Goal: Feedback & Contribution: Leave review/rating

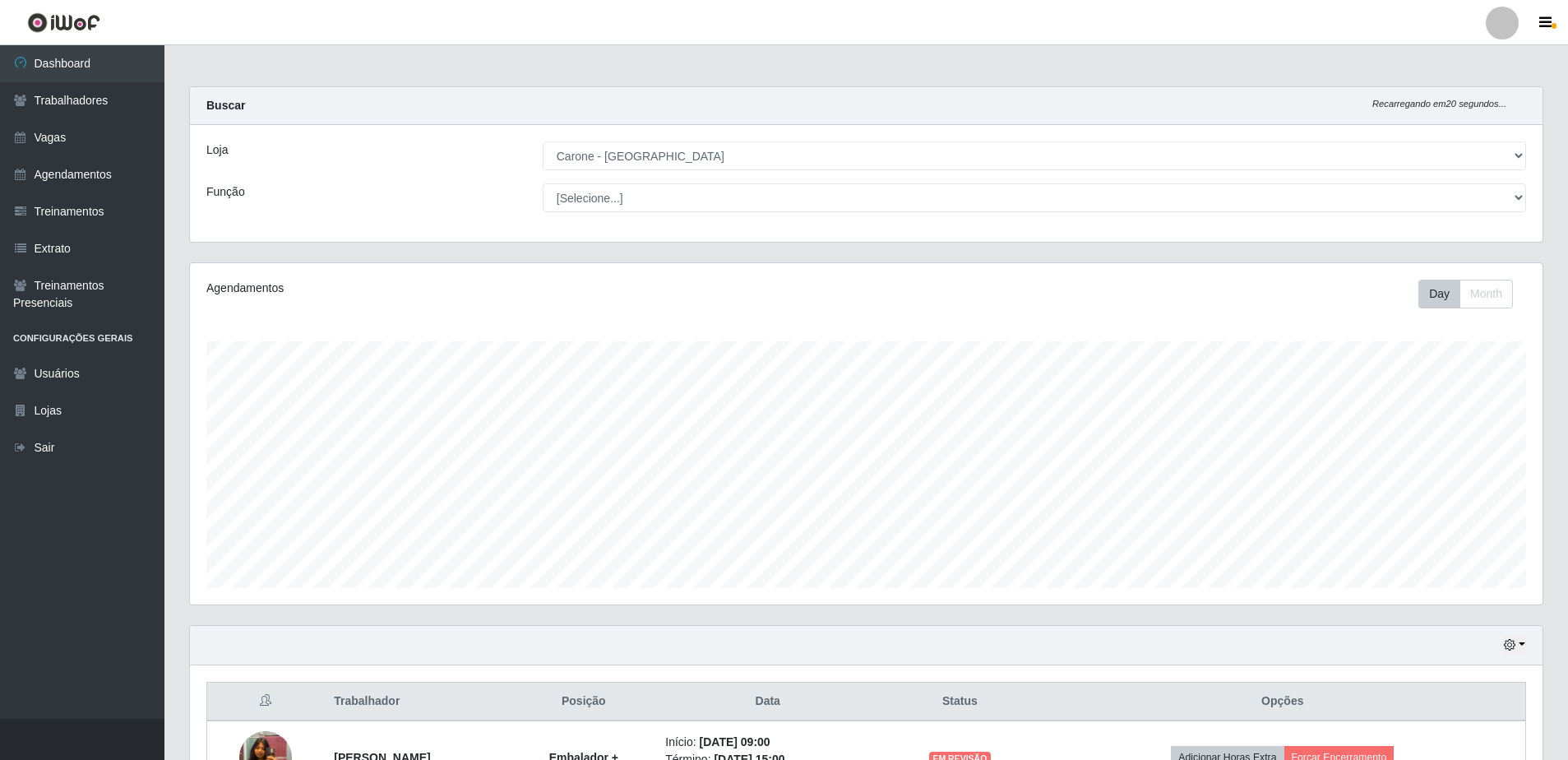
select select "505"
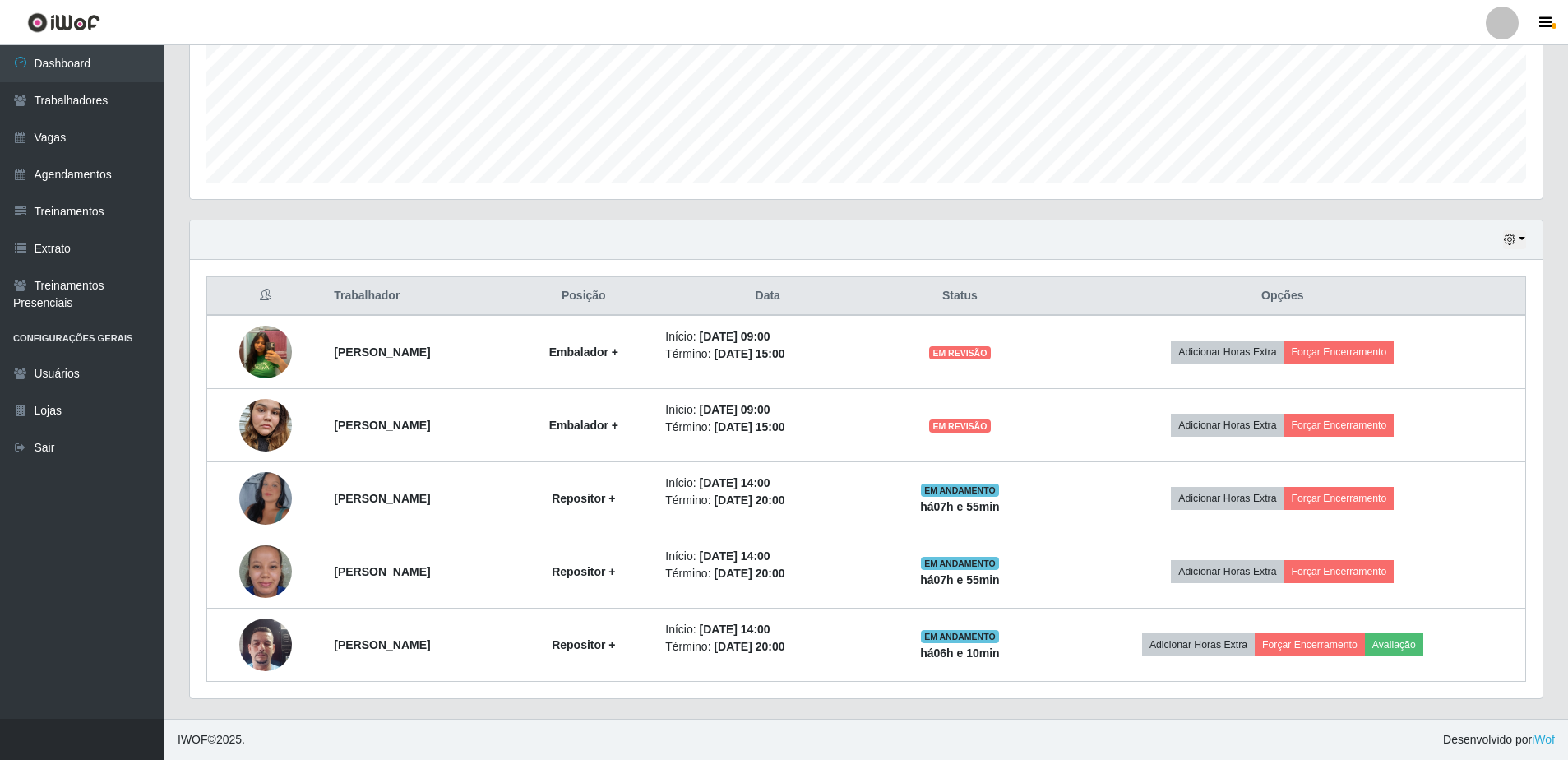
scroll to position [341, 1353]
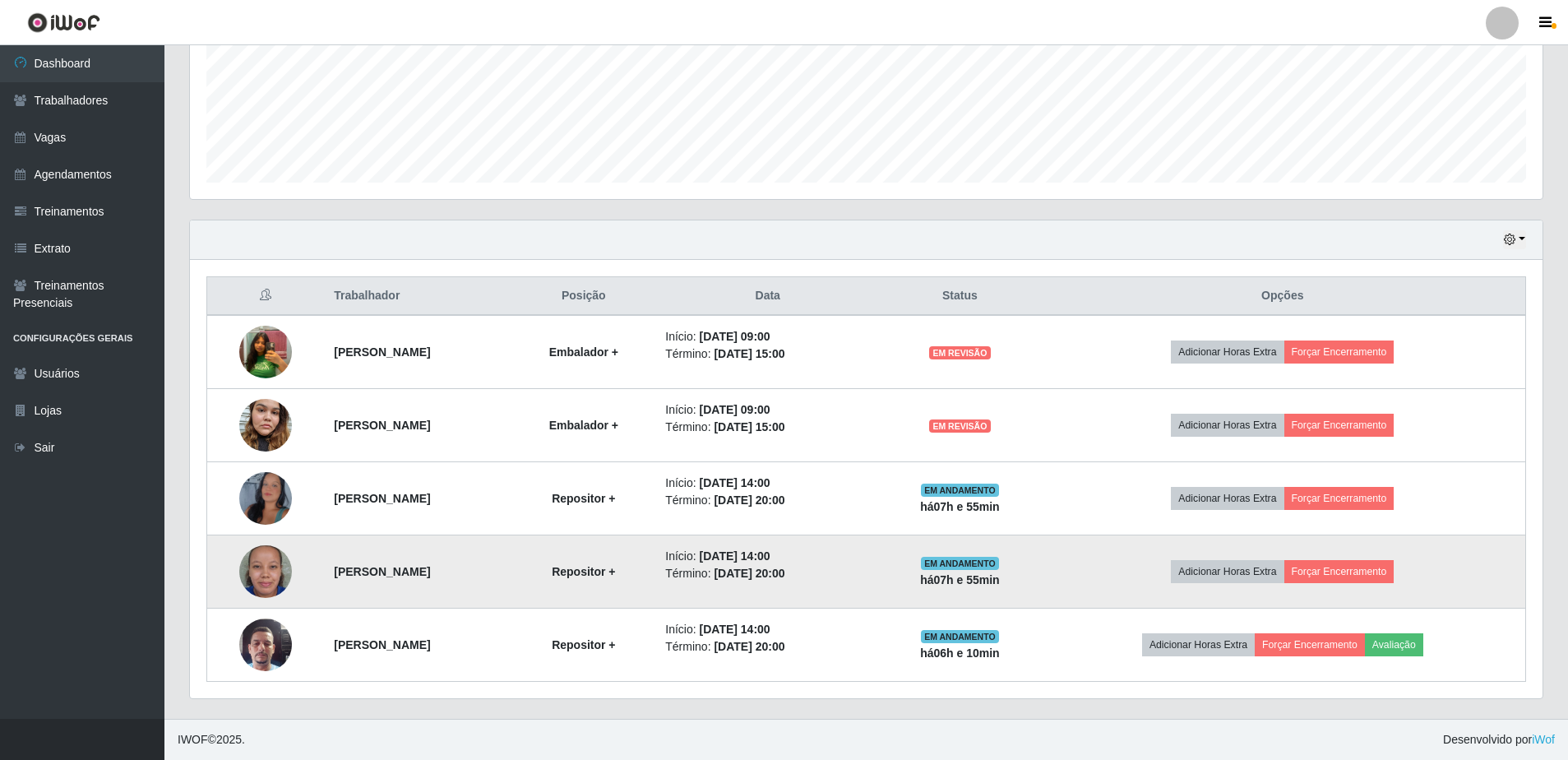
click at [1109, 570] on td "Adicionar Horas Extra Forçar Encerramento" at bounding box center [1283, 571] width 486 height 73
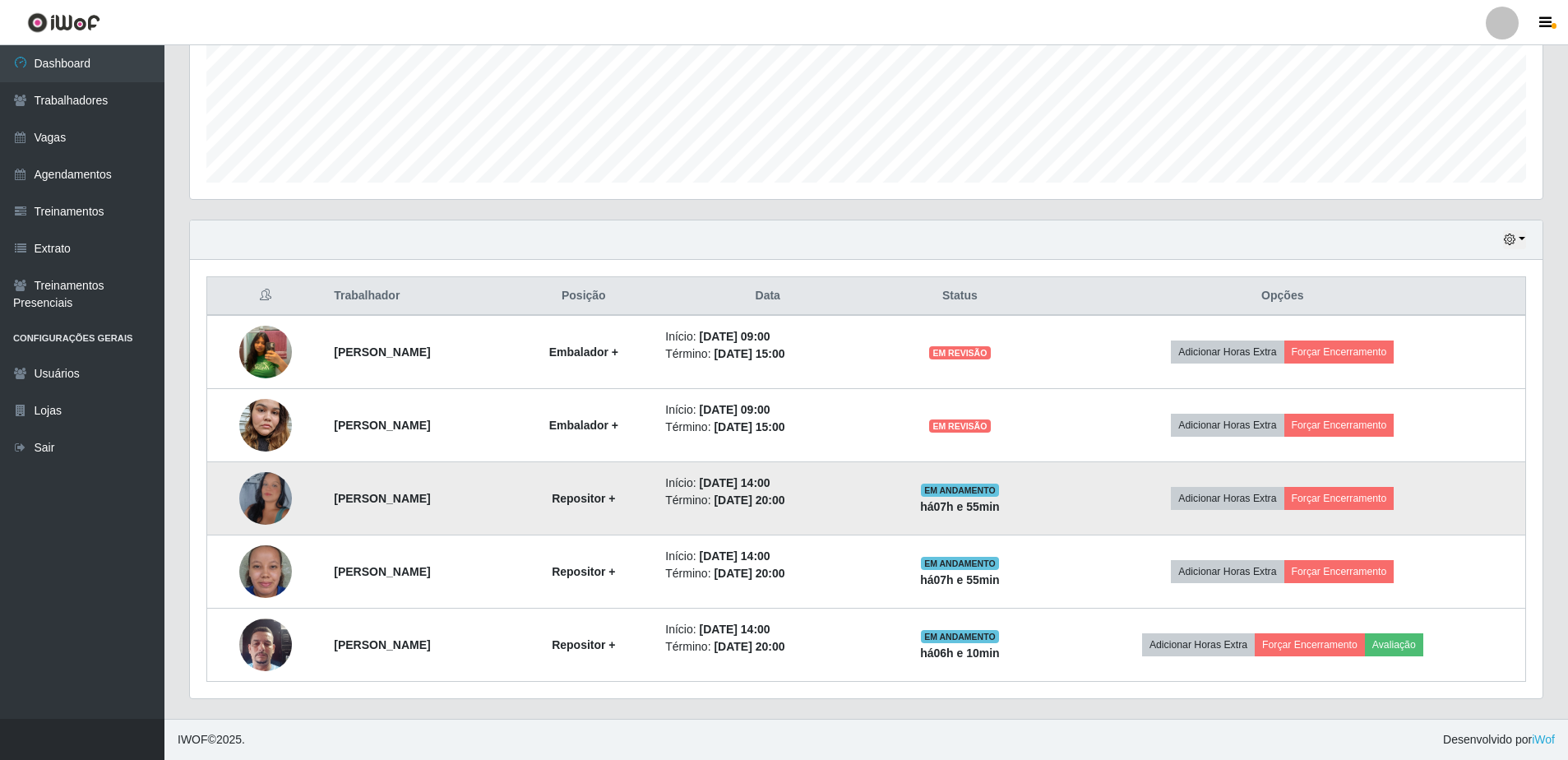
click at [1039, 504] on td "EM ANDAMENTO há 07 h e 55 min" at bounding box center [959, 498] width 159 height 73
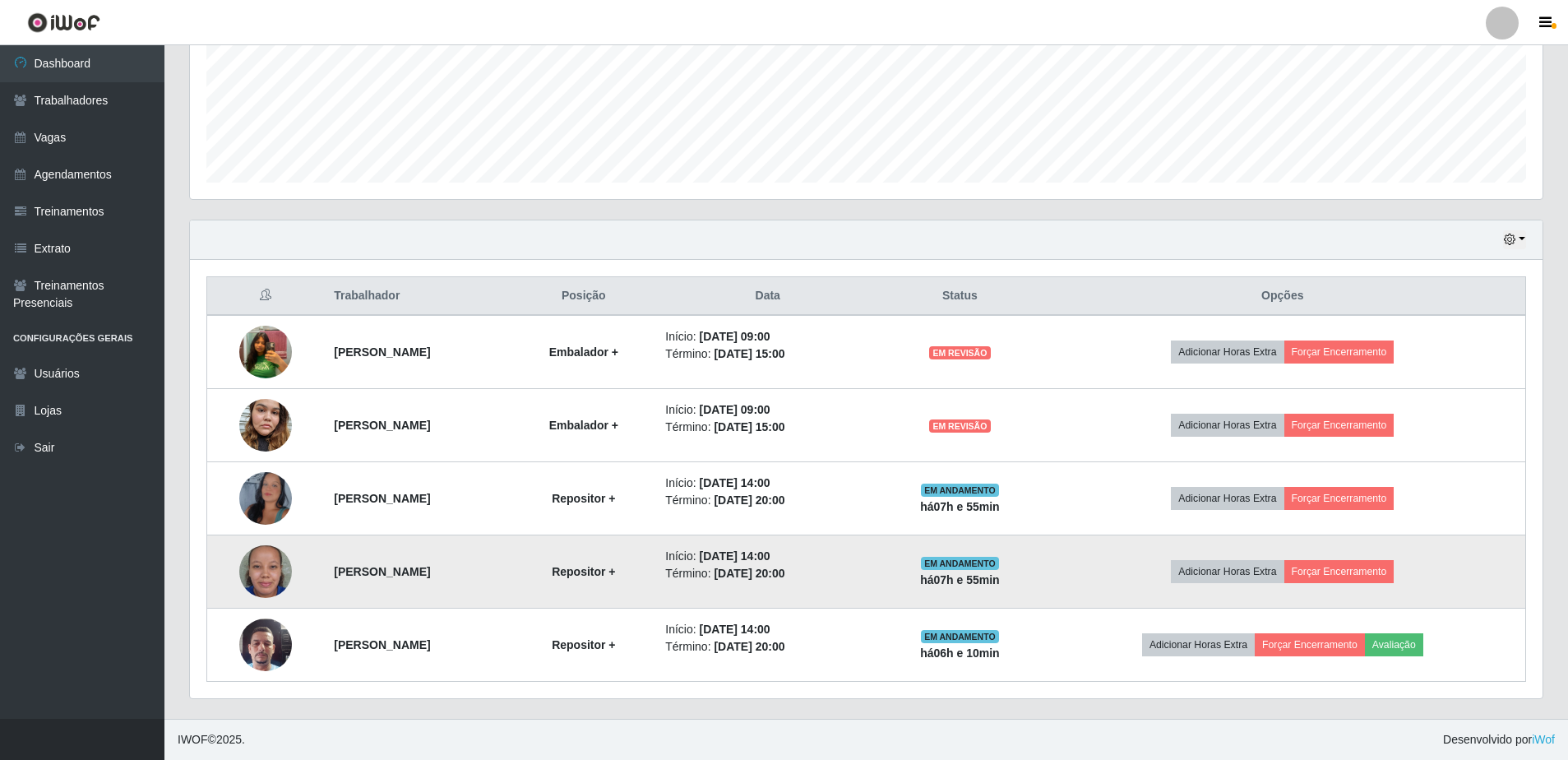
drag, startPoint x: 1106, startPoint y: 504, endPoint x: 1109, endPoint y: 551, distance: 47.1
click at [1109, 551] on td "Adicionar Horas Extra Forçar Encerramento" at bounding box center [1283, 571] width 486 height 73
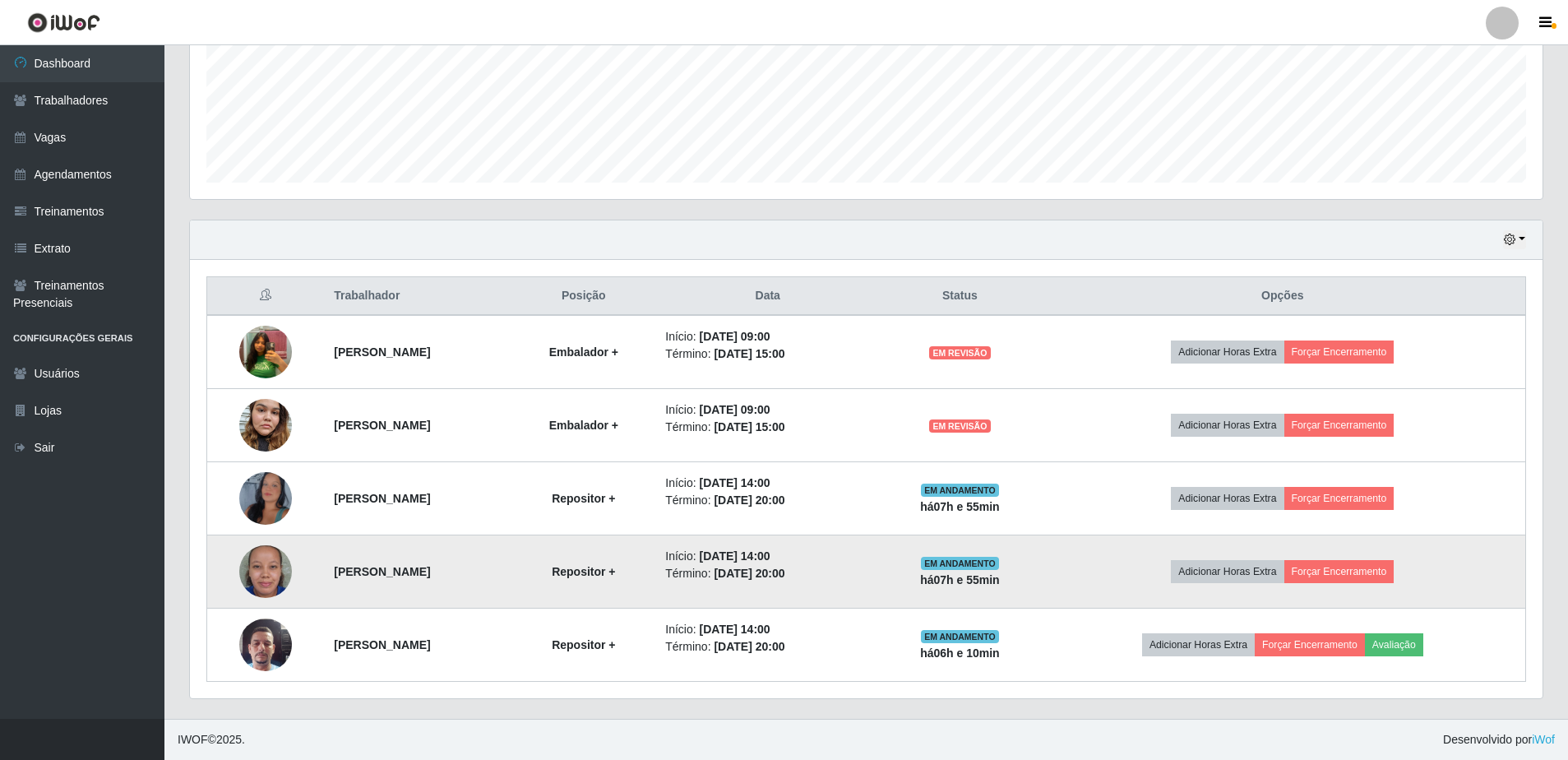
click at [1109, 551] on td "Adicionar Horas Extra Forçar Encerramento" at bounding box center [1283, 571] width 486 height 73
click at [1144, 570] on td "Adicionar Horas Extra Forçar Encerramento" at bounding box center [1283, 571] width 486 height 73
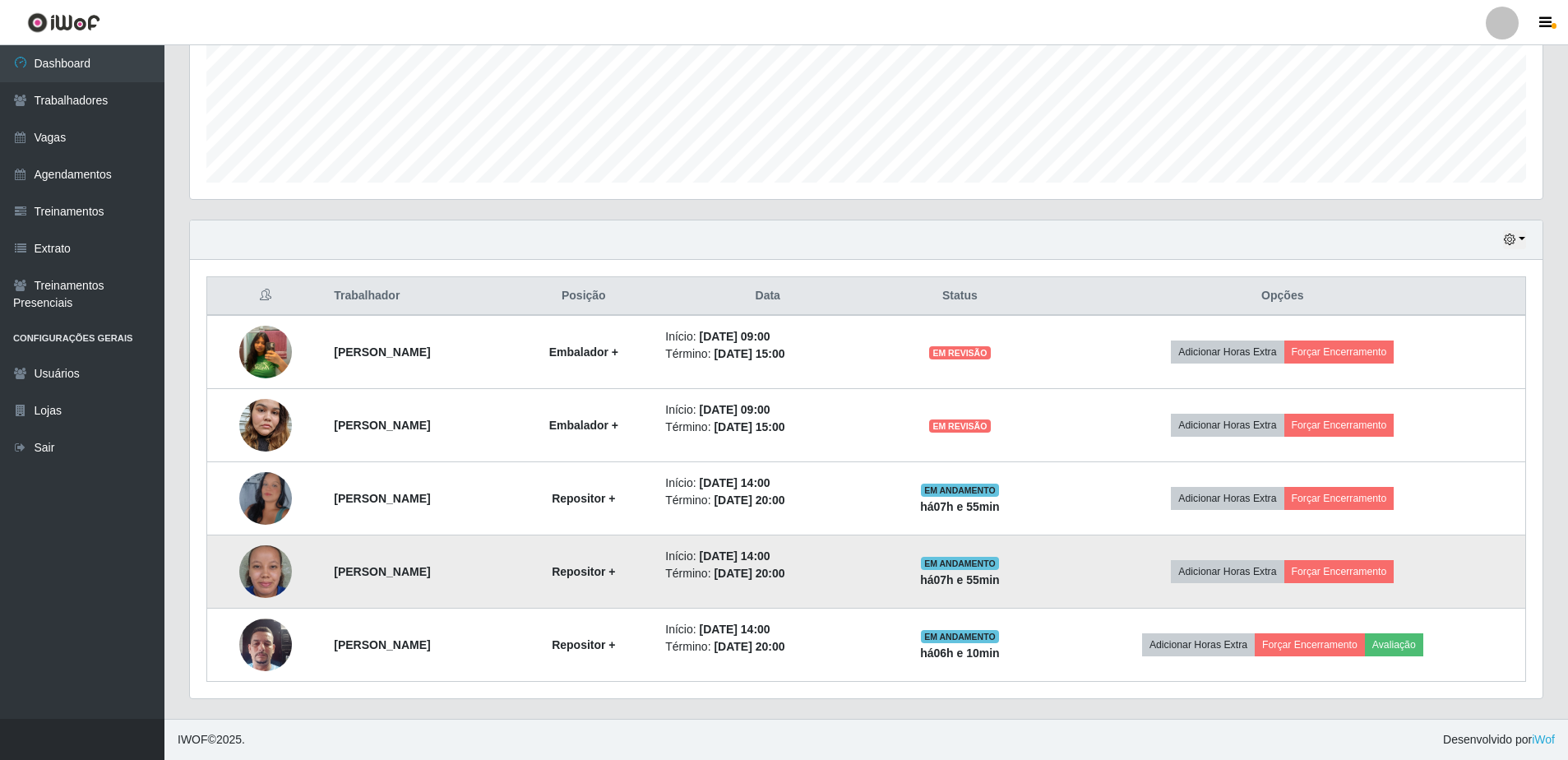
click at [999, 566] on span "EM ANDAMENTO" at bounding box center [960, 563] width 78 height 13
drag, startPoint x: 1020, startPoint y: 566, endPoint x: 1088, endPoint y: 549, distance: 70.1
click at [1039, 549] on td "EM ANDAMENTO há 07 h e 55 min" at bounding box center [959, 571] width 159 height 73
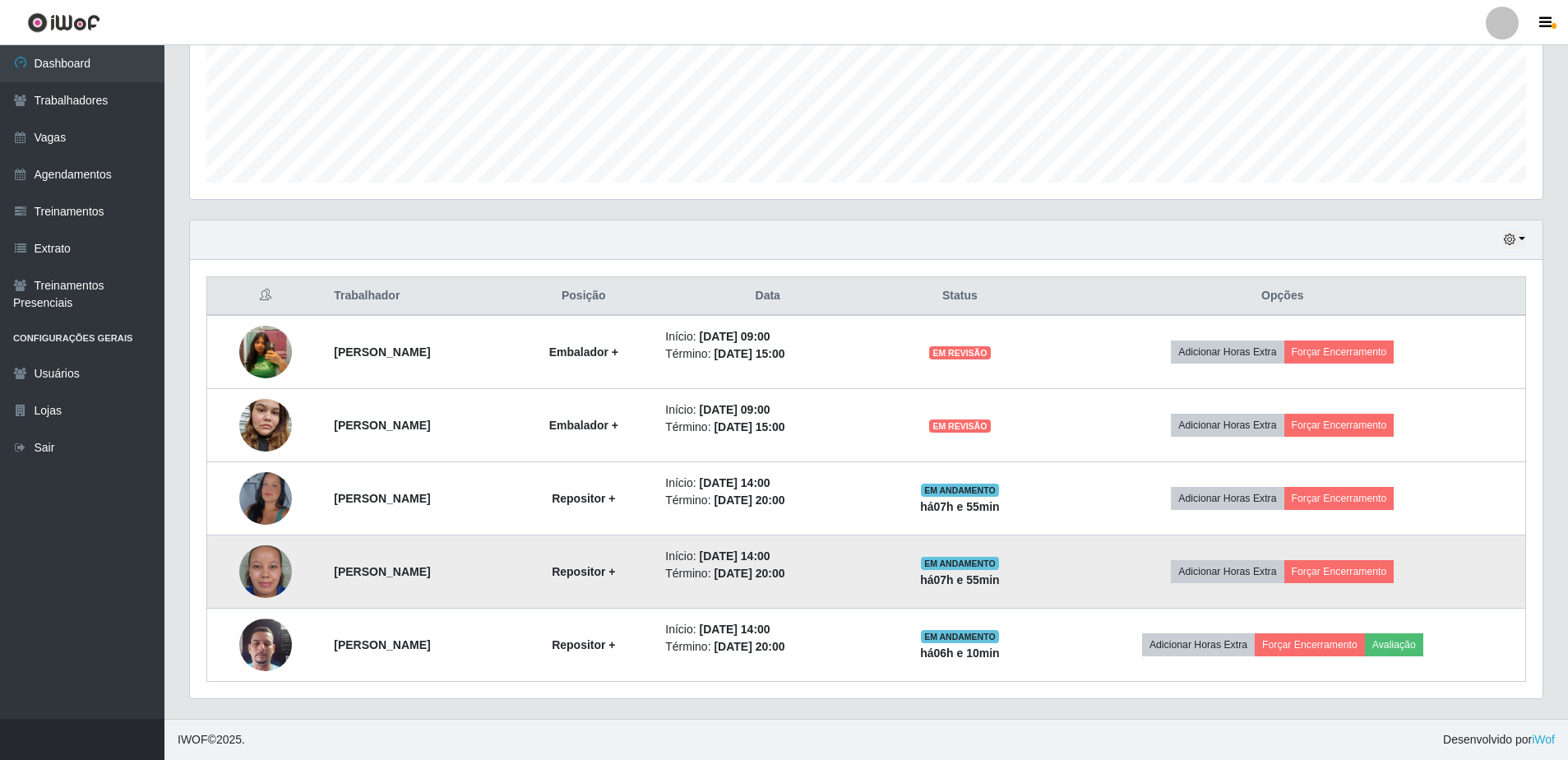
click at [1039, 550] on td "EM ANDAMENTO há 07 h e 55 min" at bounding box center [959, 571] width 159 height 73
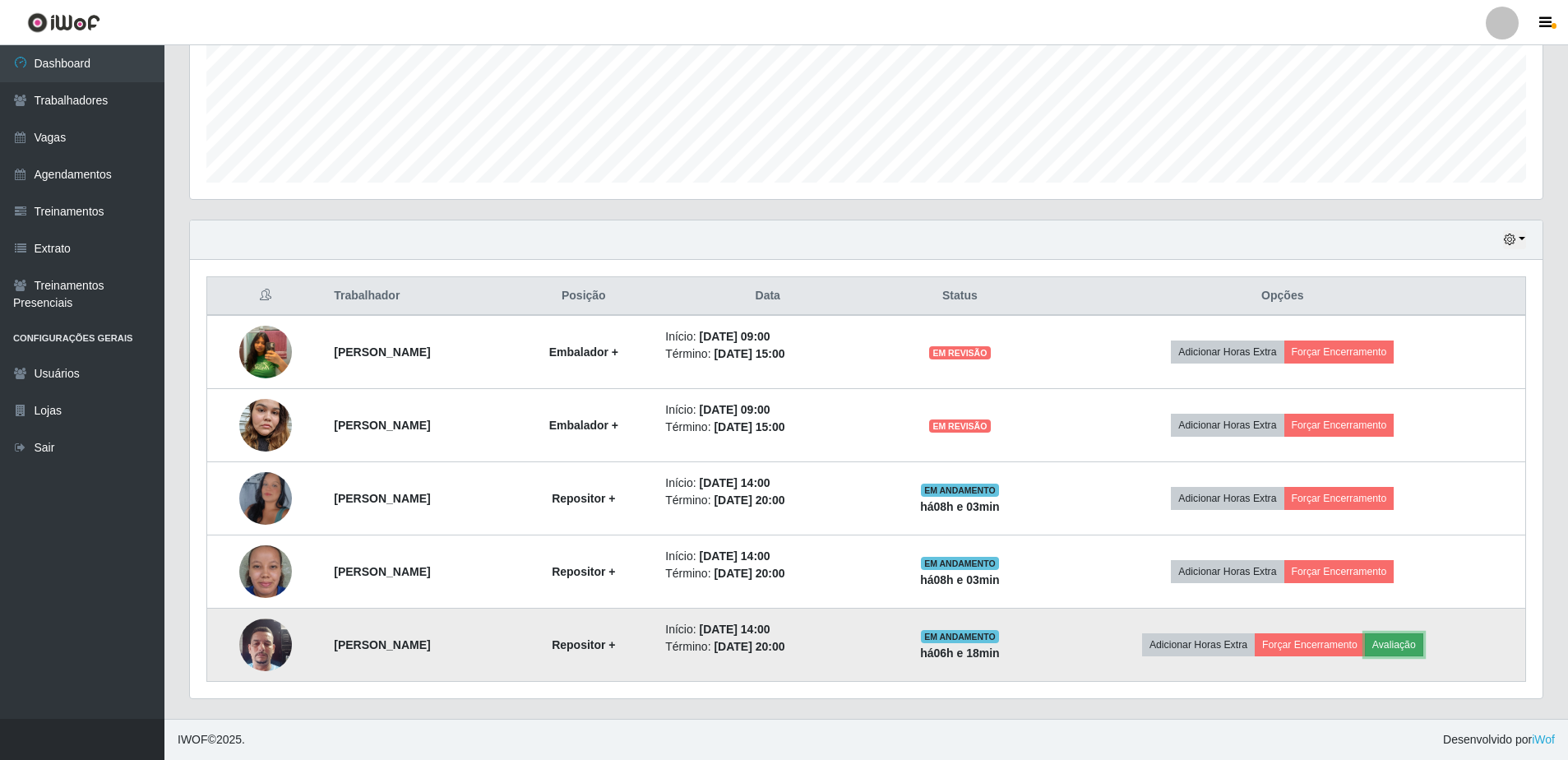
click at [1423, 646] on button "Avaliação" at bounding box center [1394, 645] width 58 height 23
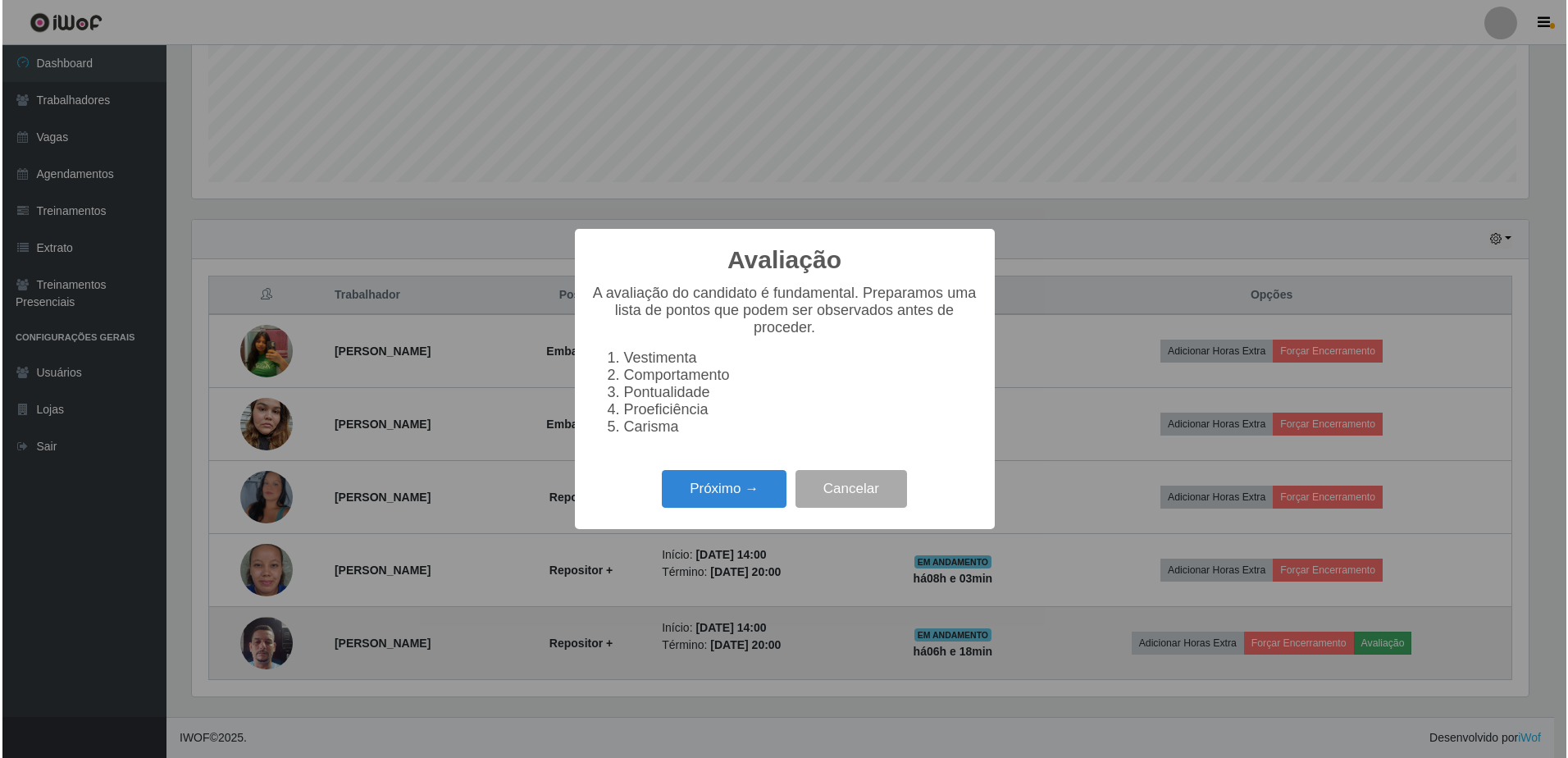
scroll to position [340, 1341]
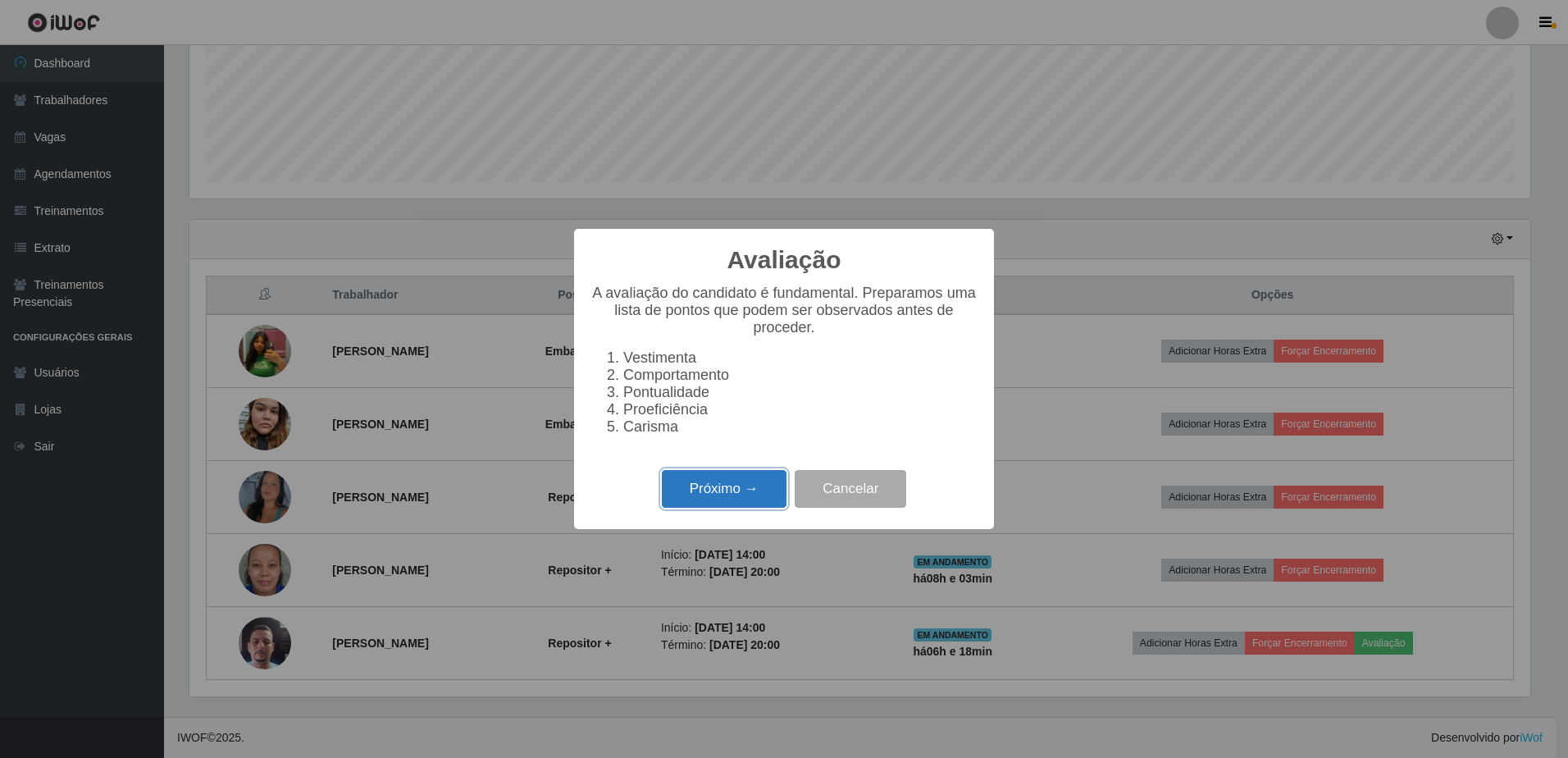
click at [728, 494] on button "Próximo →" at bounding box center [724, 489] width 124 height 39
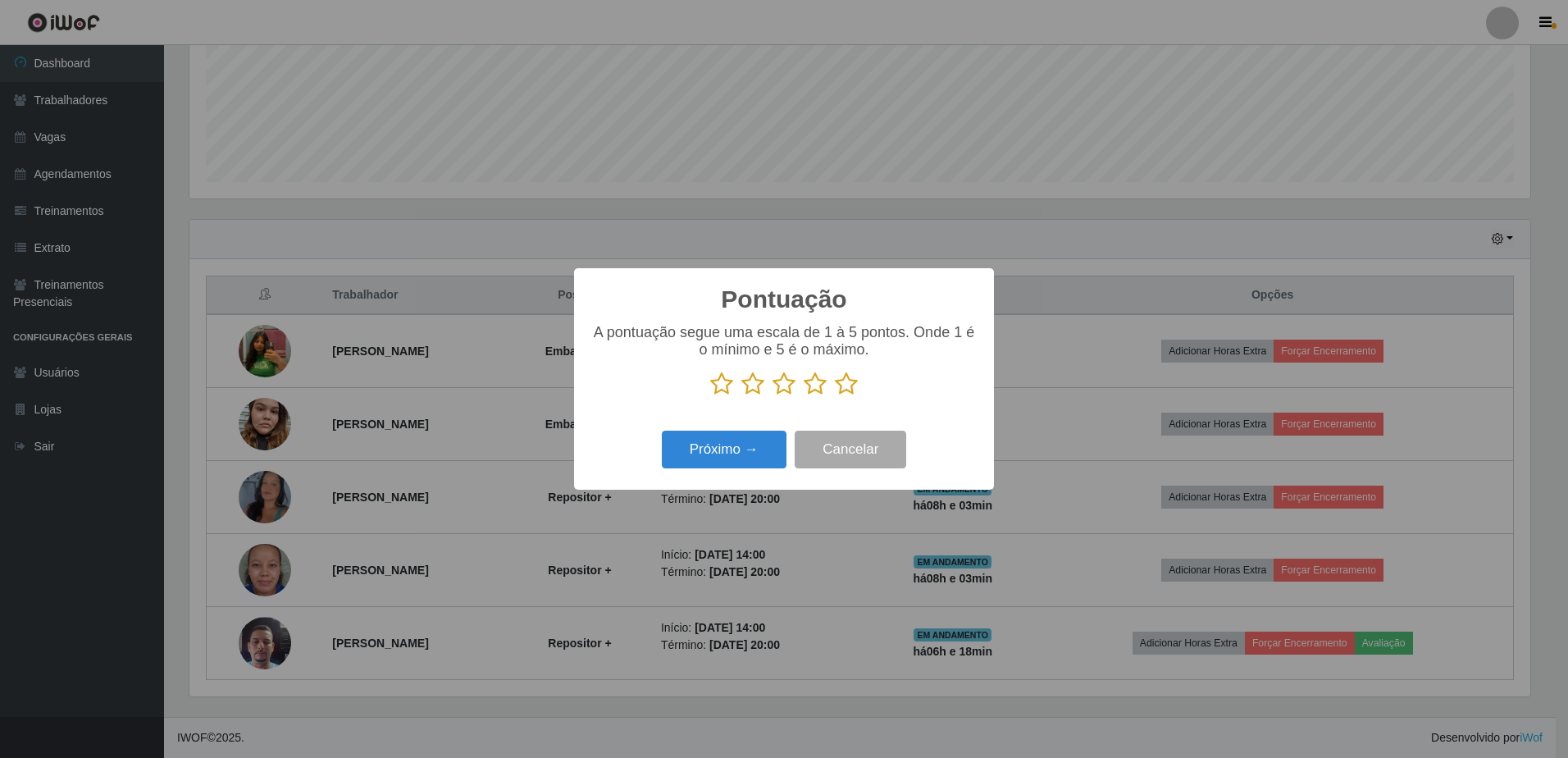
scroll to position [819554, 818923]
click at [848, 387] on icon at bounding box center [847, 384] width 23 height 25
click at [835, 396] on input "radio" at bounding box center [835, 396] width 0 height 0
click at [848, 387] on icon at bounding box center [847, 384] width 23 height 25
click at [835, 396] on input "radio" at bounding box center [835, 396] width 0 height 0
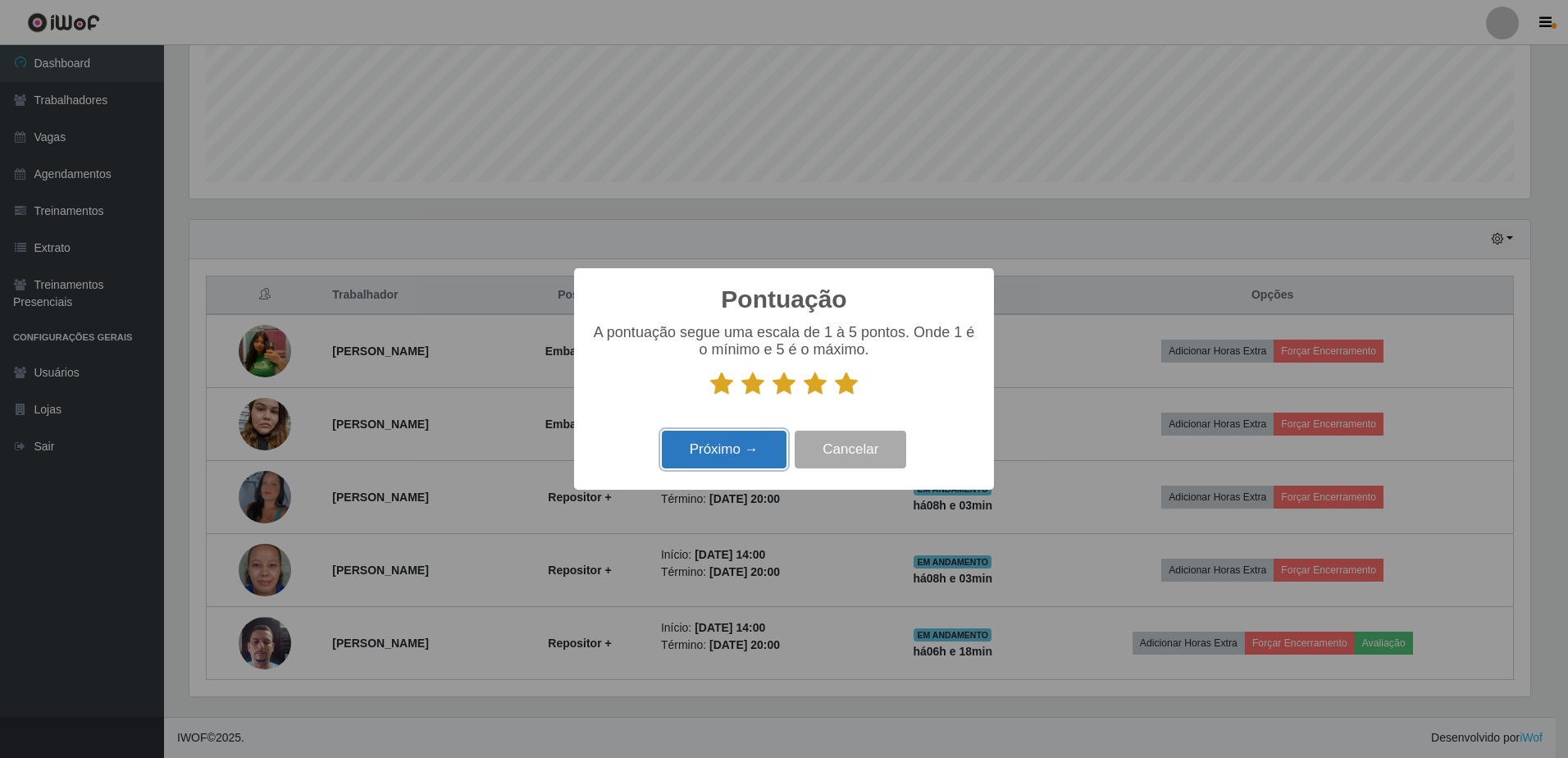
click at [740, 452] on button "Próximo →" at bounding box center [724, 449] width 124 height 39
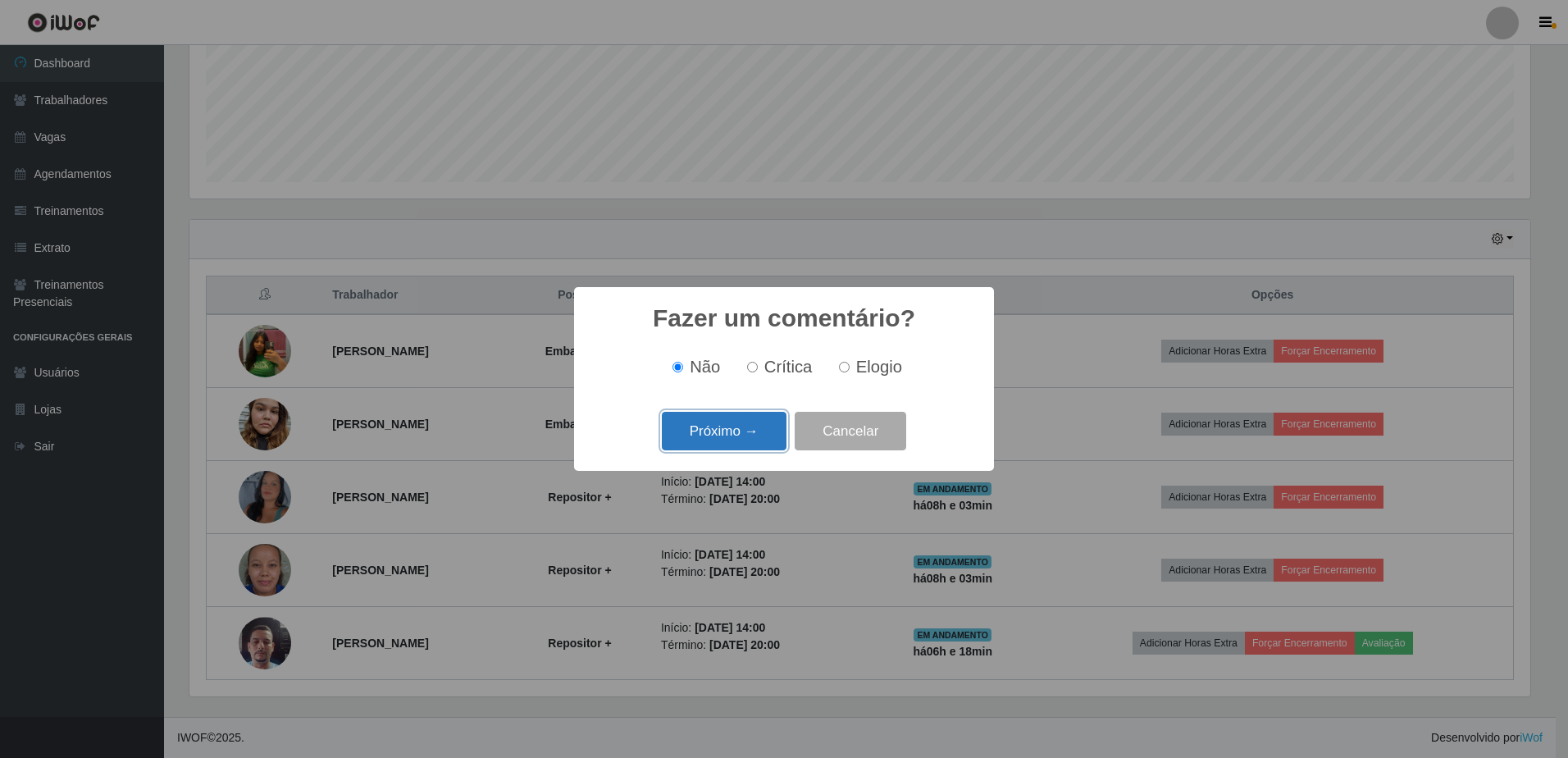
click at [716, 431] on button "Próximo →" at bounding box center [724, 430] width 124 height 39
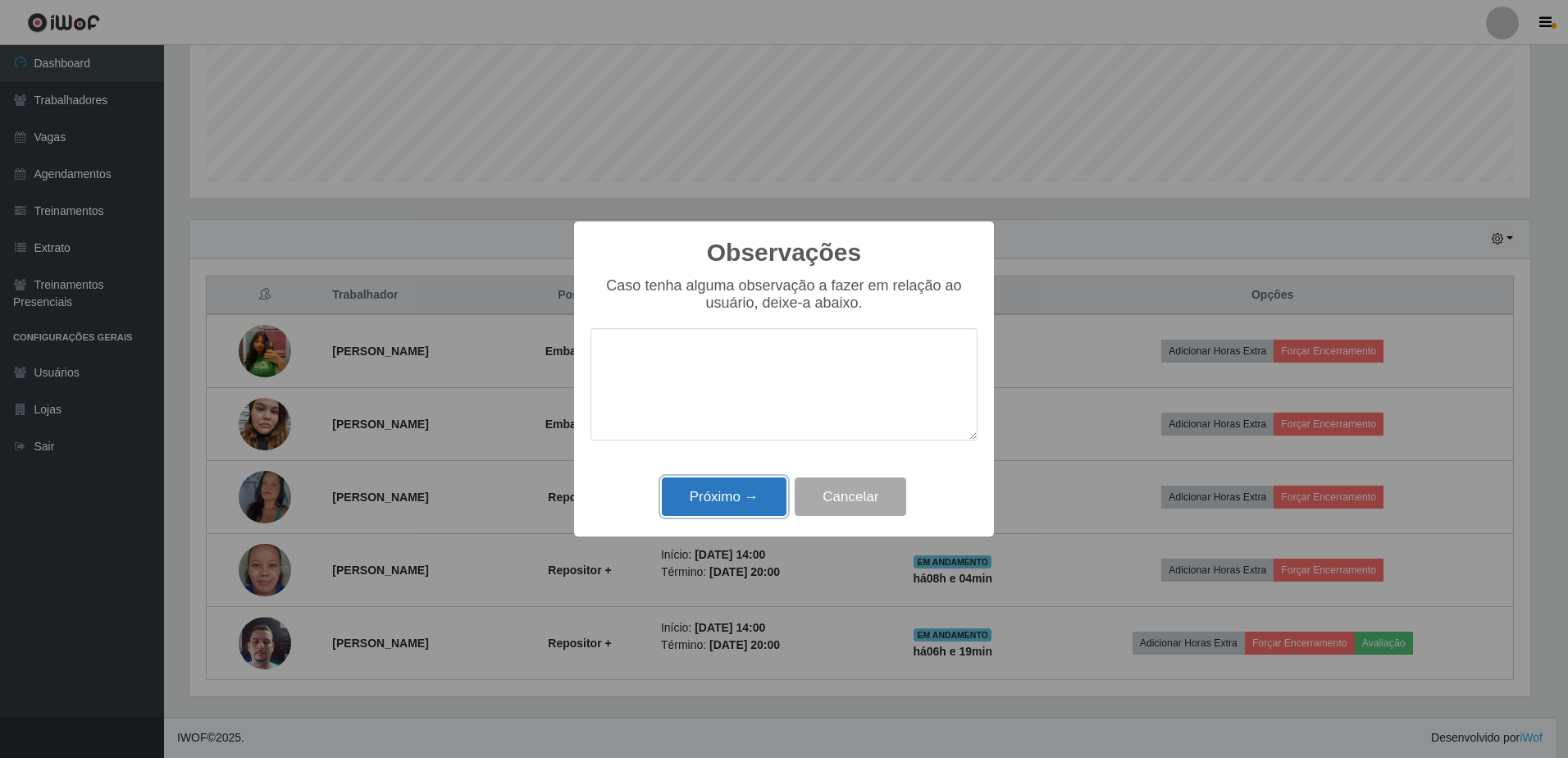
click at [728, 503] on button "Próximo →" at bounding box center [724, 496] width 124 height 39
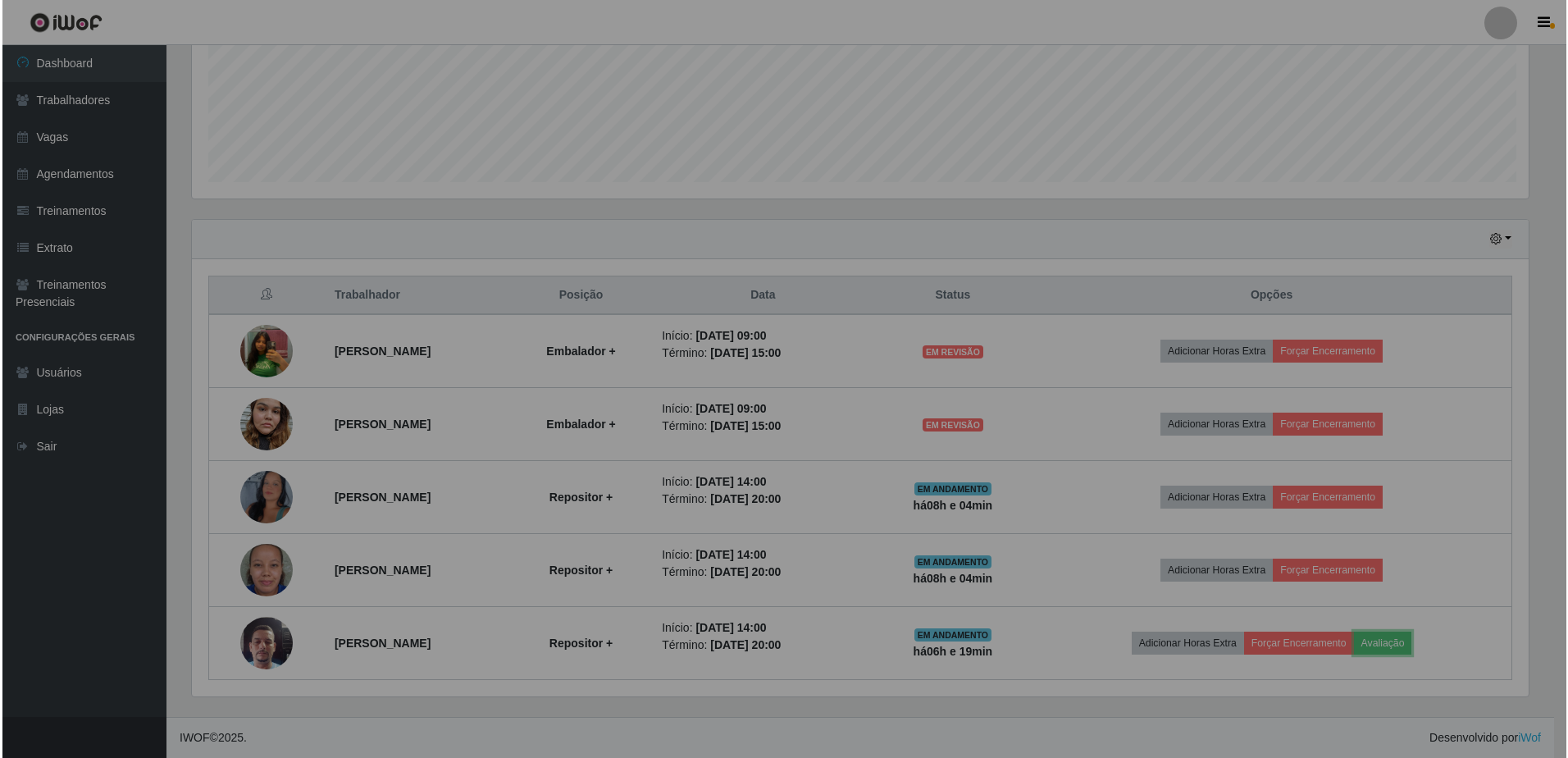
scroll to position [340, 1349]
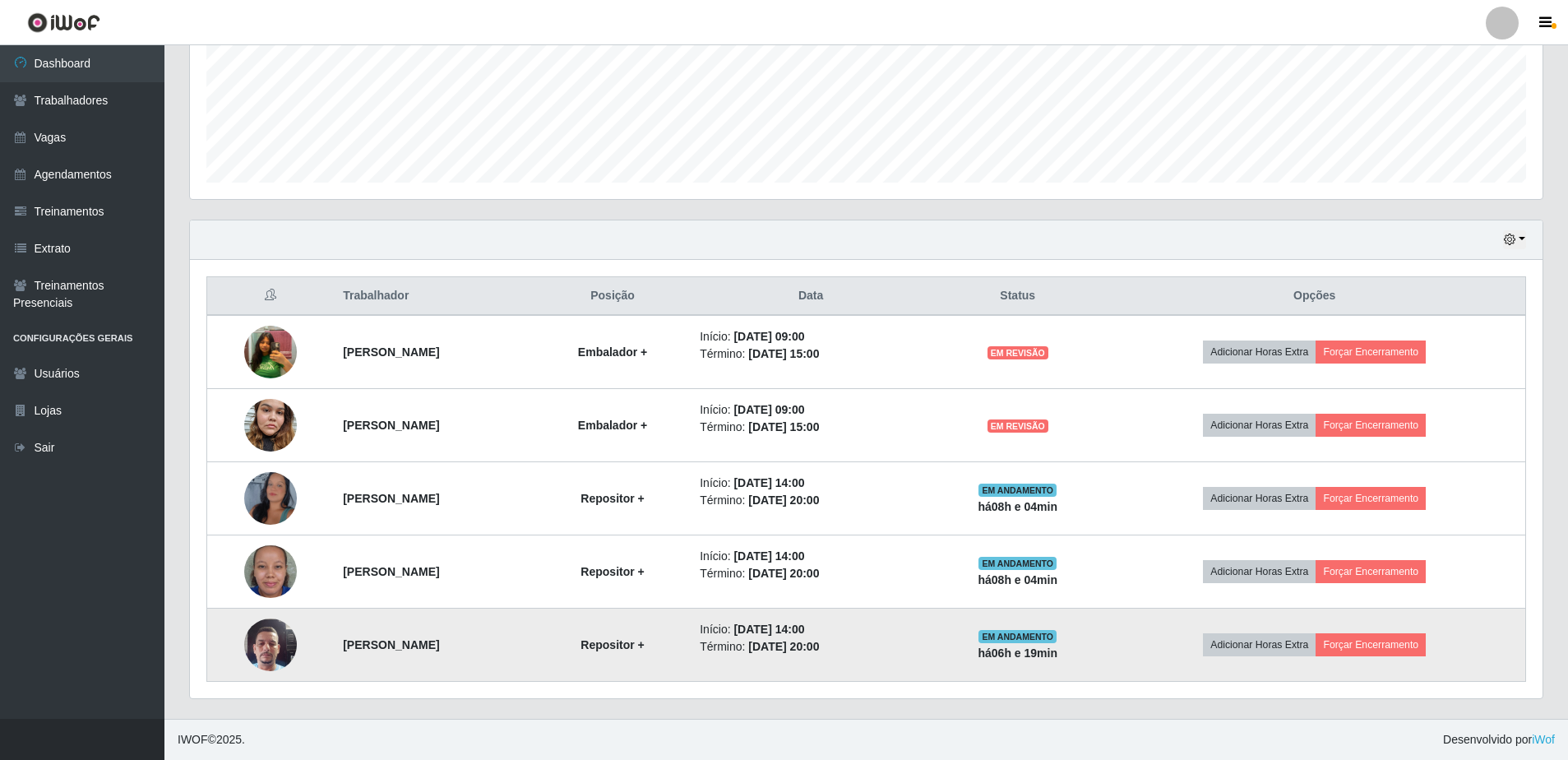
click at [1195, 652] on td "Adicionar Horas Extra Forçar Encerramento" at bounding box center [1314, 645] width 422 height 73
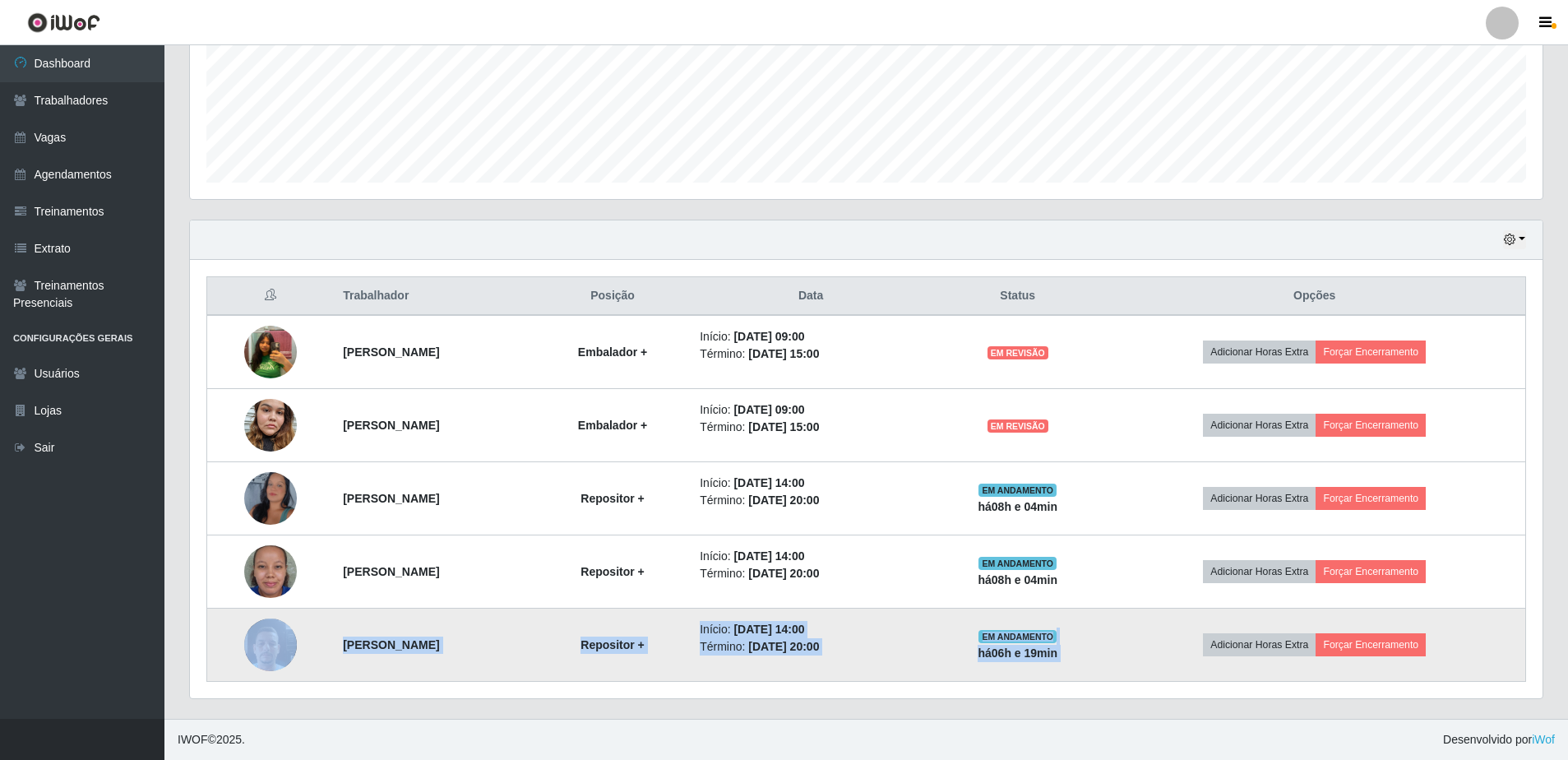
click at [1195, 652] on td "Adicionar Horas Extra Forçar Encerramento" at bounding box center [1314, 645] width 422 height 73
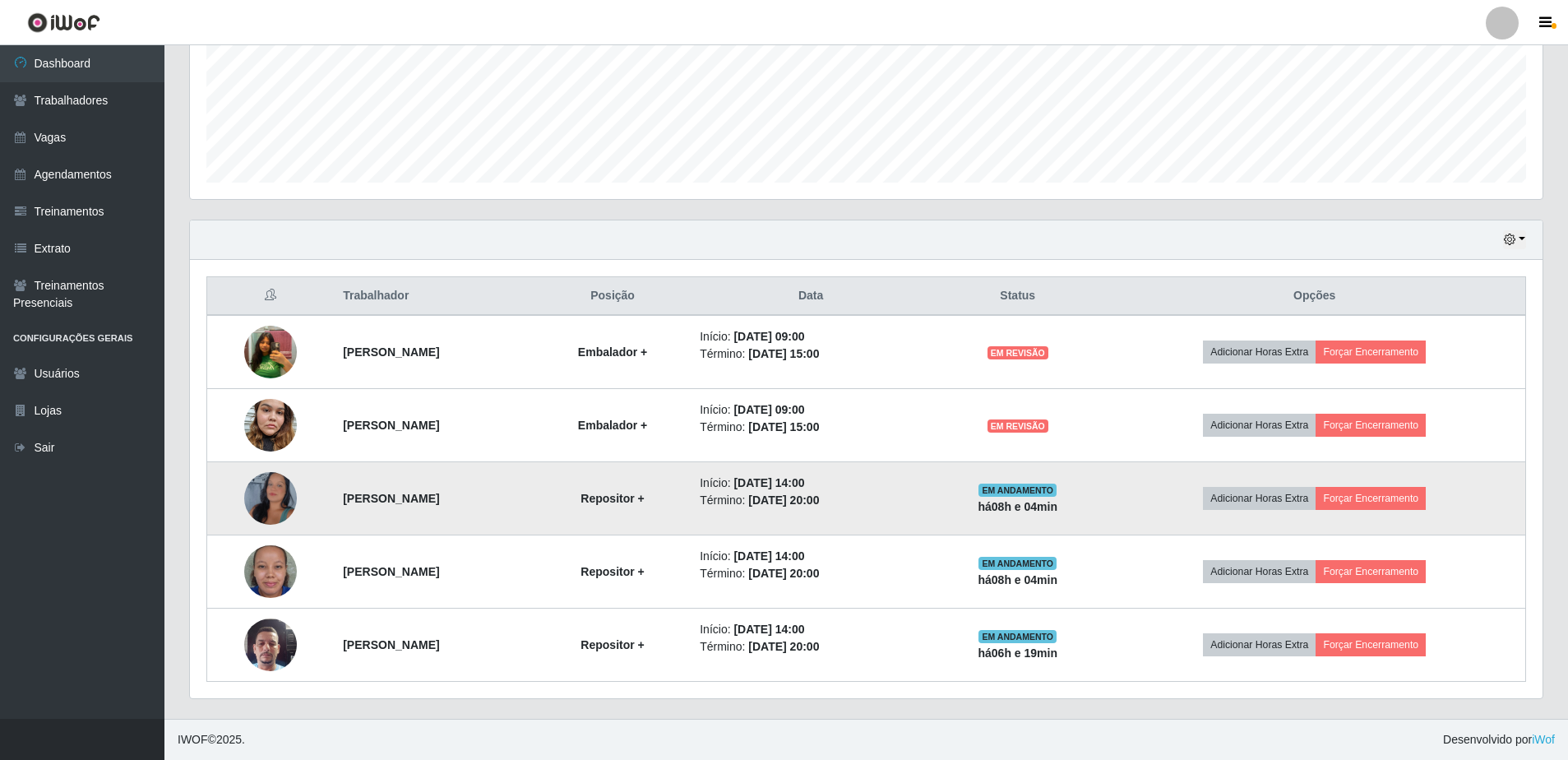
click at [250, 497] on img at bounding box center [270, 499] width 52 height 114
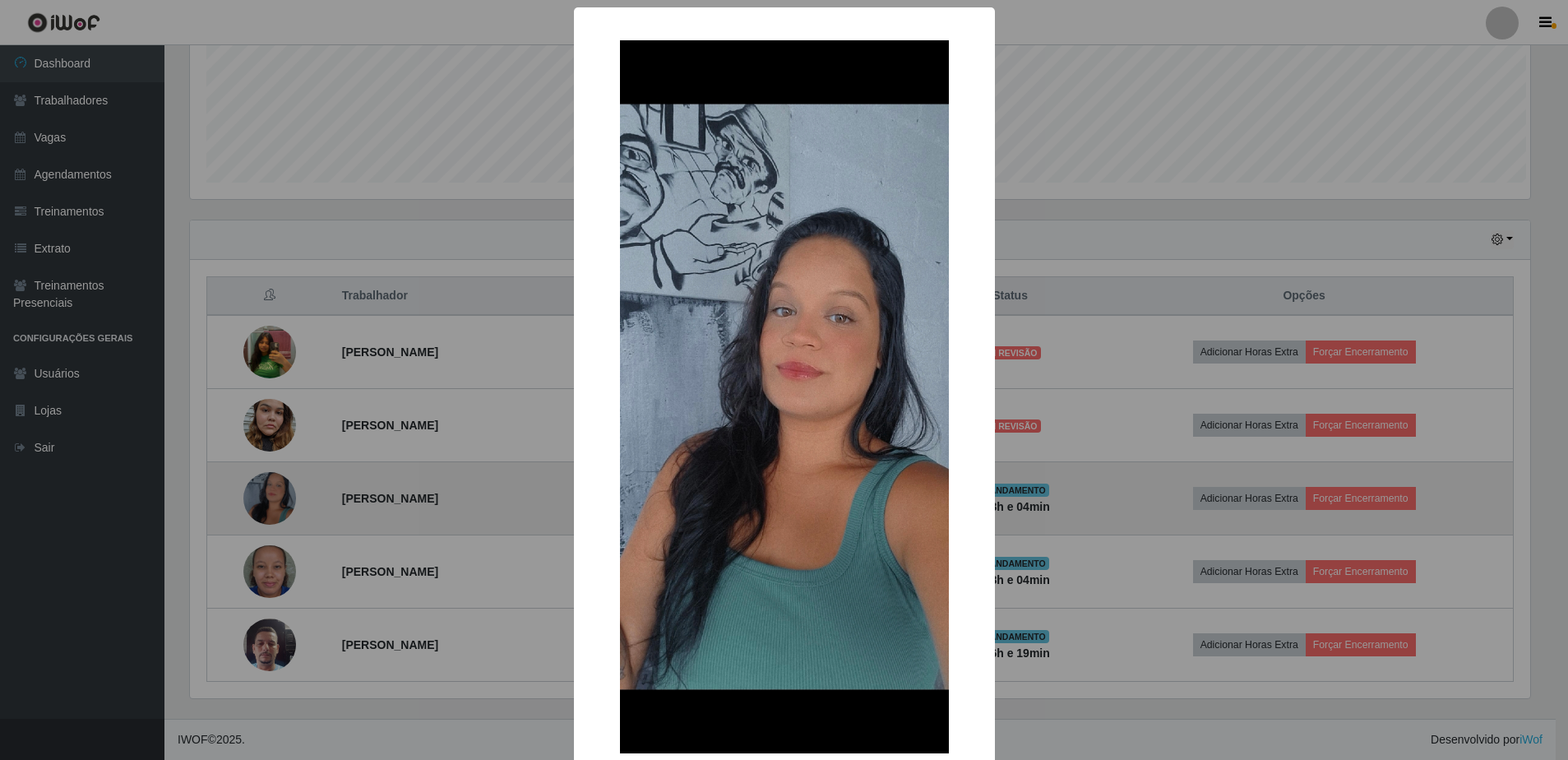
click at [250, 497] on div "× OK Cancel" at bounding box center [784, 380] width 1568 height 760
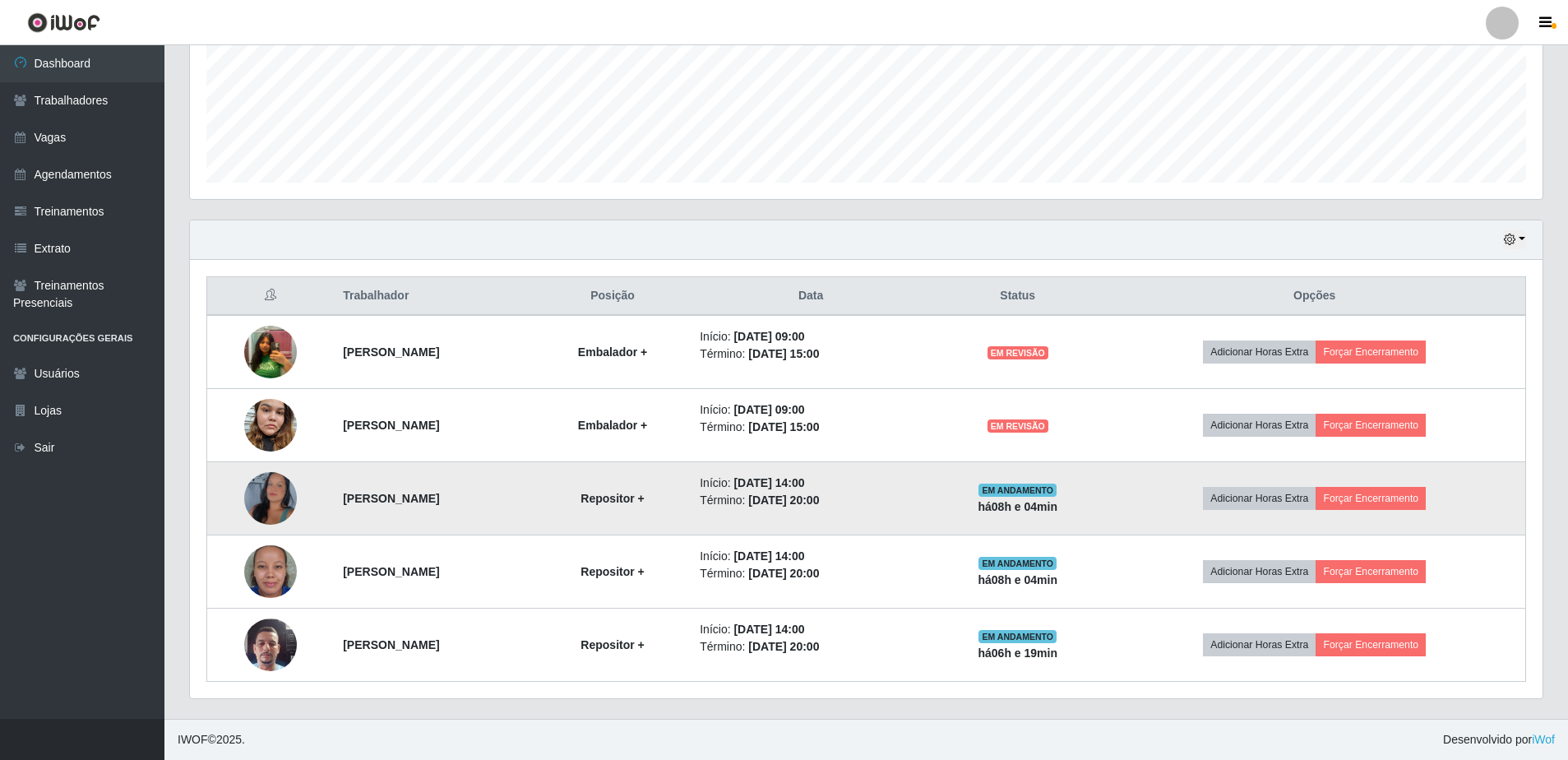
click at [922, 483] on li "Início: [DATE] 14:00" at bounding box center [811, 483] width 222 height 17
drag, startPoint x: 945, startPoint y: 483, endPoint x: 977, endPoint y: 492, distance: 33.2
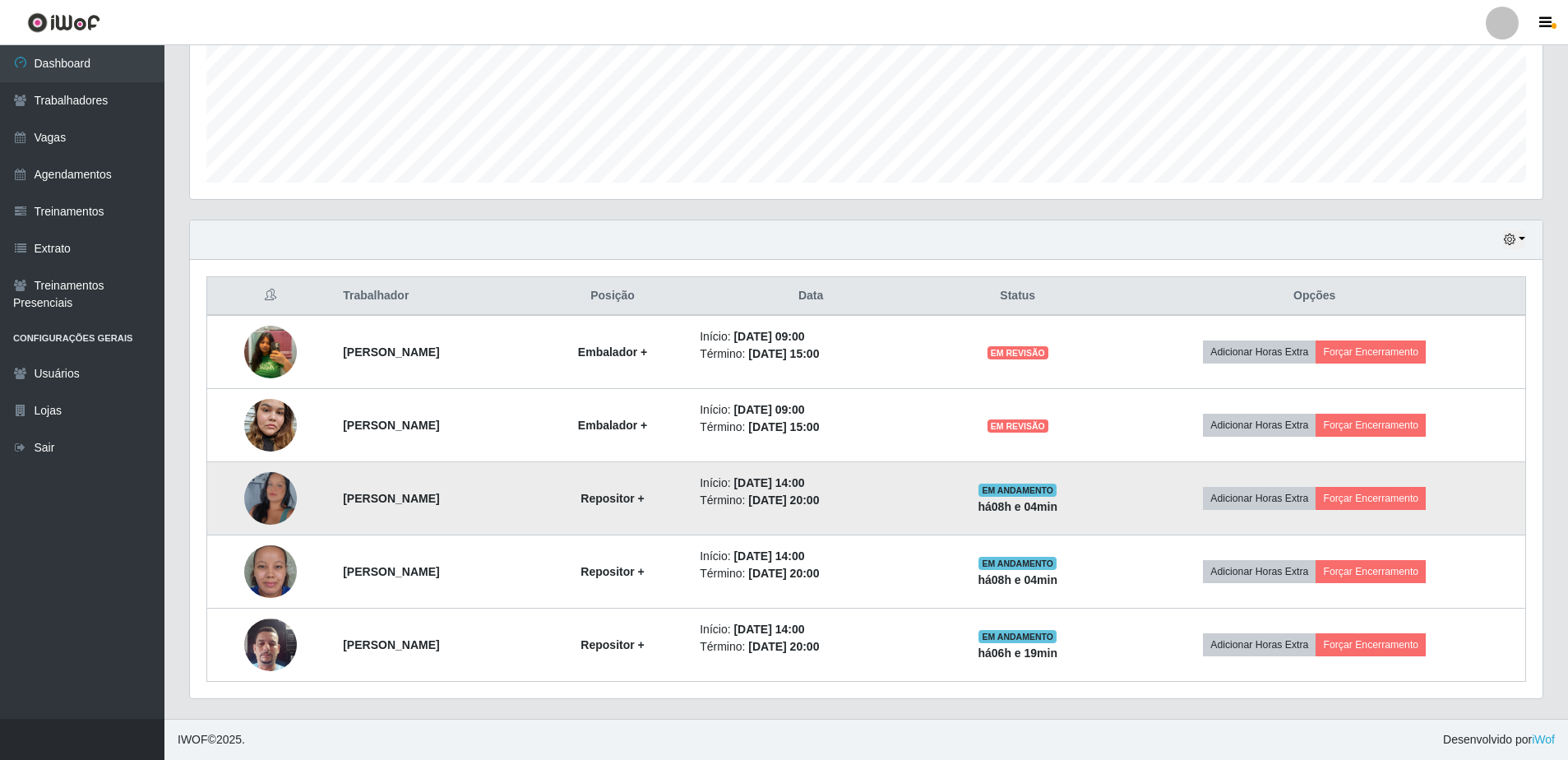
click at [922, 492] on li "Término: [DATE] 20:00" at bounding box center [811, 500] width 222 height 17
click at [922, 508] on li "Término: [DATE] 20:00" at bounding box center [811, 500] width 222 height 17
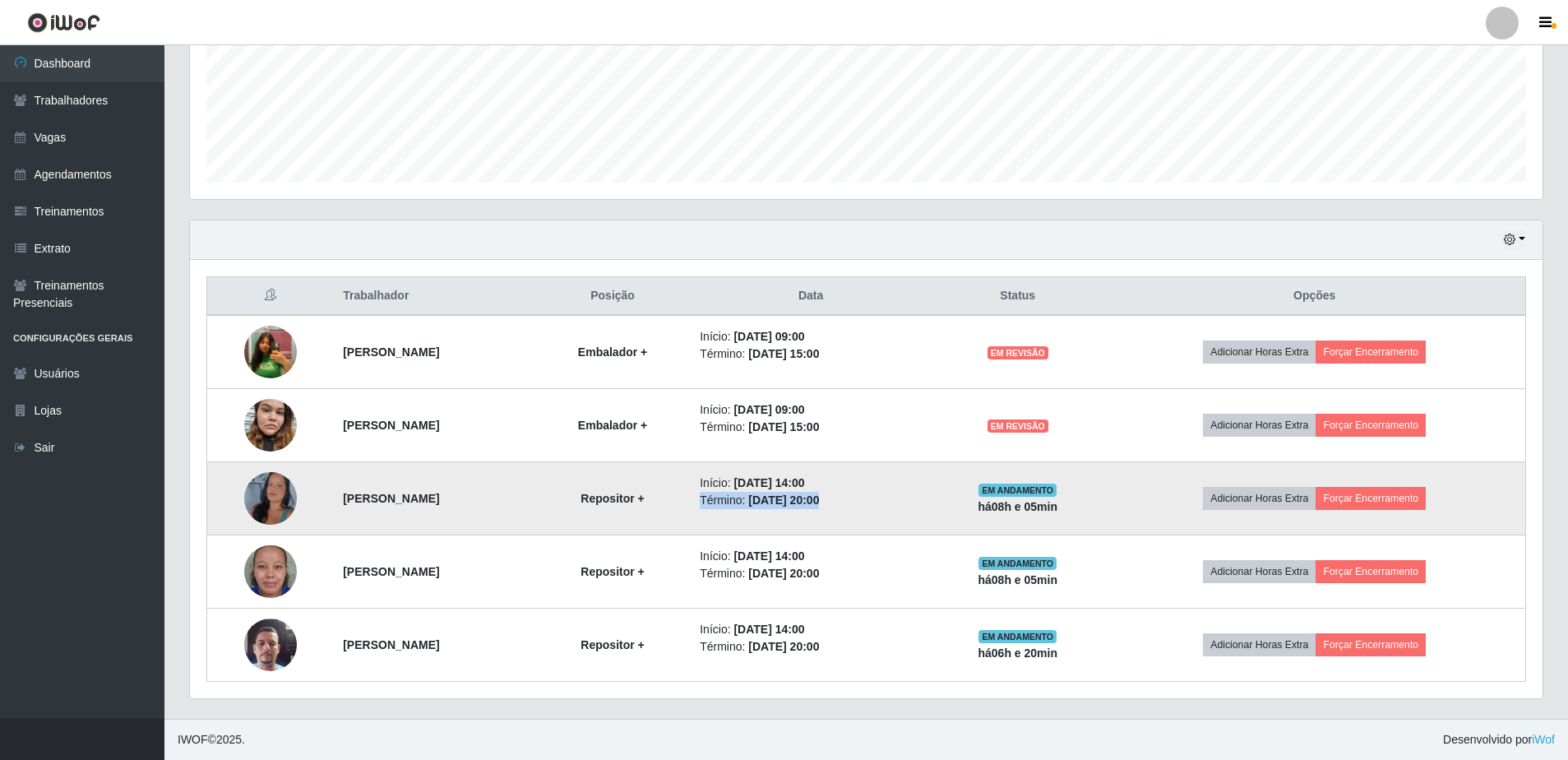
click at [922, 508] on li "Término: [DATE] 20:00" at bounding box center [811, 500] width 222 height 17
drag, startPoint x: 978, startPoint y: 508, endPoint x: 892, endPoint y: 495, distance: 87.0
click at [819, 495] on time "[DATE] 20:00" at bounding box center [783, 500] width 70 height 13
click at [788, 504] on li "Término: [DATE] 20:00" at bounding box center [811, 500] width 222 height 17
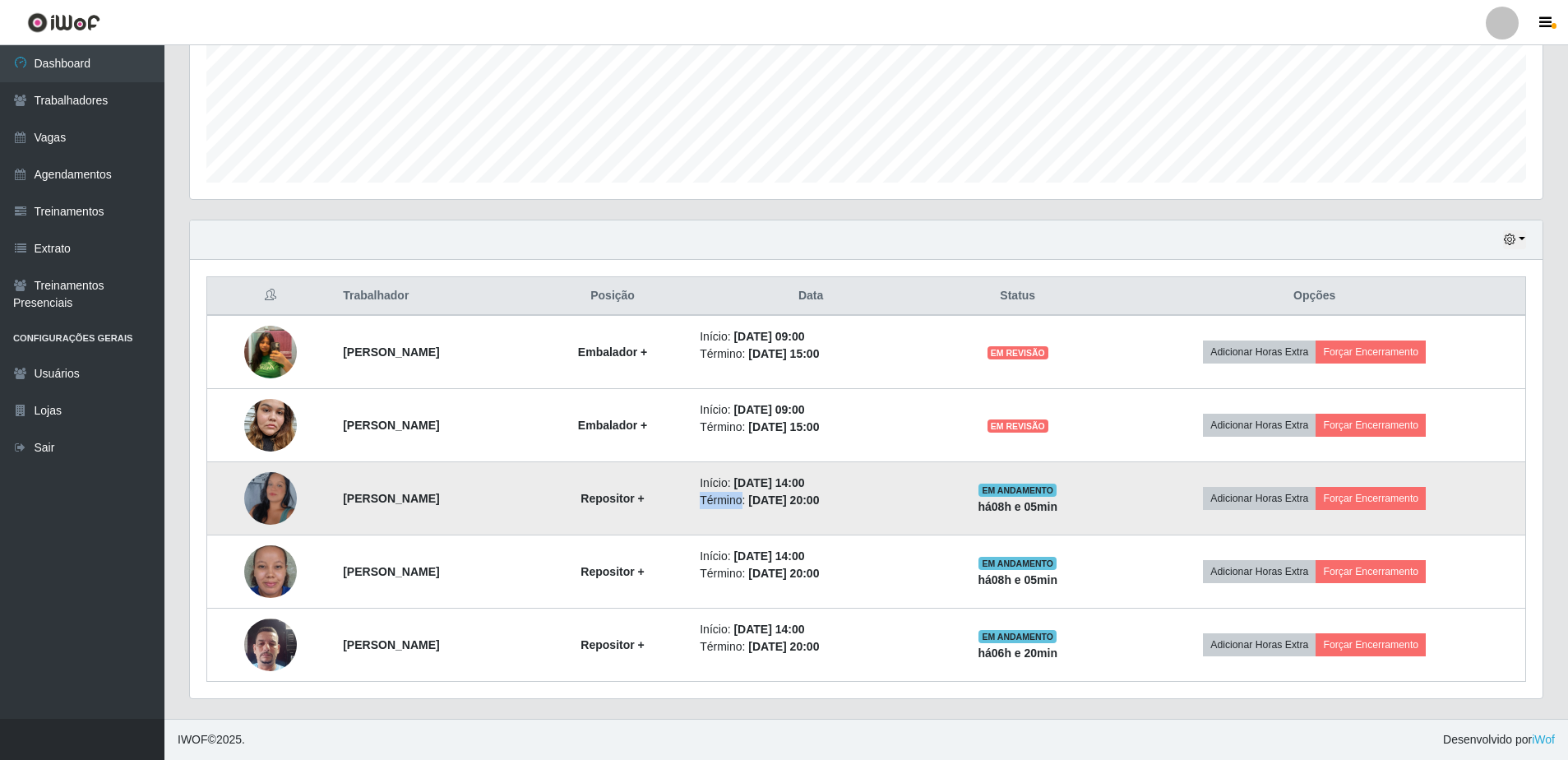
click at [788, 504] on li "Término: [DATE] 20:00" at bounding box center [811, 500] width 222 height 17
click at [1193, 502] on td "Adicionar Horas Extra Forçar Encerramento" at bounding box center [1314, 498] width 422 height 73
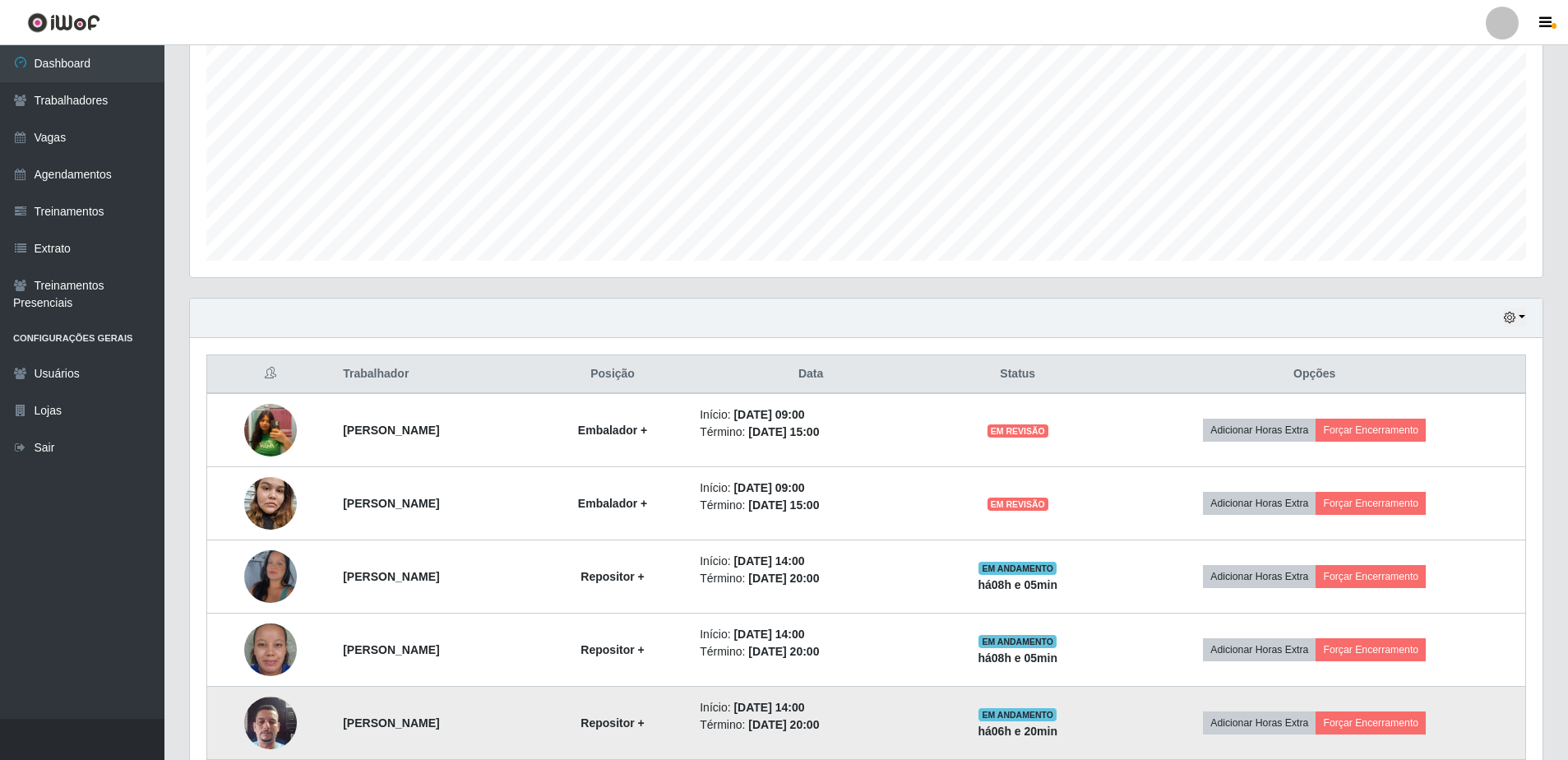
scroll to position [406, 0]
